Goal: Information Seeking & Learning: Find specific fact

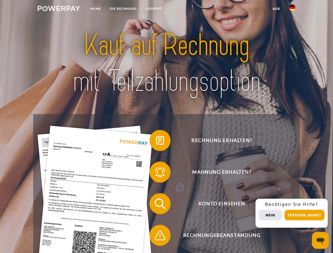
click at [59, 9] on img at bounding box center [59, 8] width 42 height 5
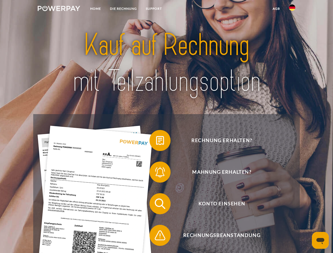
click at [292, 9] on img at bounding box center [292, 7] width 6 height 6
click at [276, 9] on link "agb" at bounding box center [276, 8] width 16 height 9
click at [156, 142] on span at bounding box center [152, 140] width 26 height 26
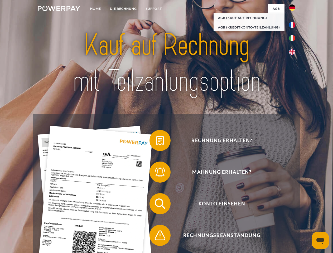
click at [156, 173] on div "Rechnung erhalten? Mahnung erhalten? Konto einsehen" at bounding box center [166, 219] width 266 height 211
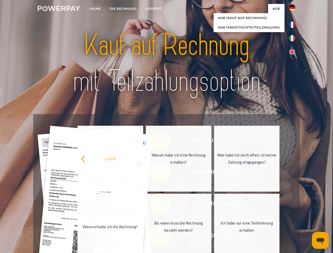
click at [156, 205] on link "Bis wann muss die Rechnung bezahlt werden?" at bounding box center [179, 227] width 66 height 66
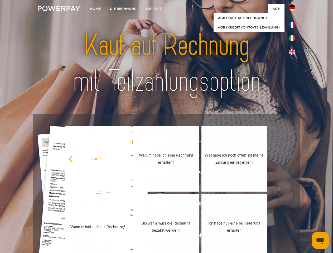
click at [156, 236] on div "zurück Warum habe ich eine Rechnung erhalten? Was habe ich noch offen, ist mein…" at bounding box center [166, 193] width 213 height 136
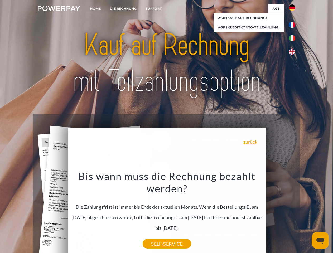
click at [281, 214] on span "Konto einsehen" at bounding box center [221, 203] width 129 height 21
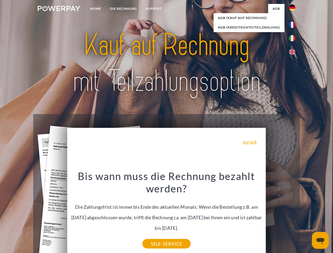
click at [306, 215] on header "Home DIE RECHNUNG SUPPORT" at bounding box center [166, 182] width 333 height 364
